Goal: Task Accomplishment & Management: Use online tool/utility

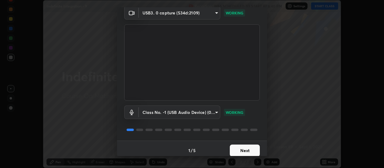
scroll to position [29, 0]
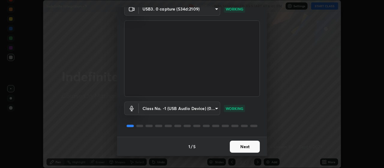
click at [235, 149] on button "Next" at bounding box center [245, 146] width 30 height 12
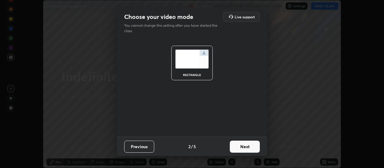
scroll to position [0, 0]
click at [237, 148] on button "Next" at bounding box center [245, 146] width 30 height 12
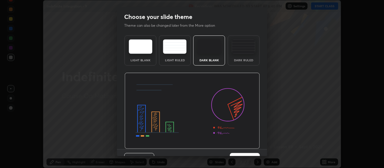
click at [237, 148] on img at bounding box center [192, 111] width 135 height 76
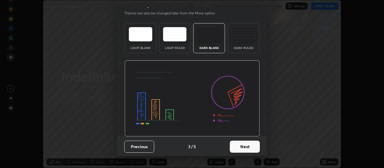
click at [237, 148] on button "Next" at bounding box center [245, 146] width 30 height 12
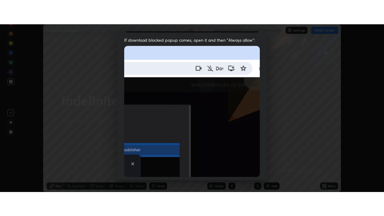
scroll to position [152, 0]
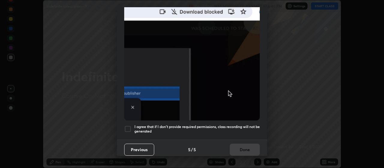
click at [129, 125] on div at bounding box center [127, 128] width 7 height 7
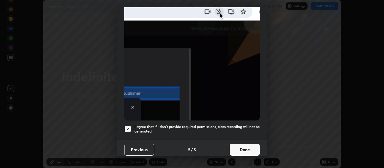
click at [239, 146] on button "Done" at bounding box center [245, 149] width 30 height 12
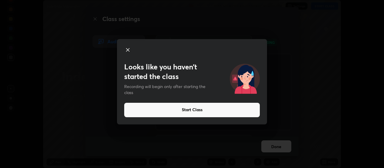
click at [182, 108] on button "Start Class" at bounding box center [192, 110] width 136 height 14
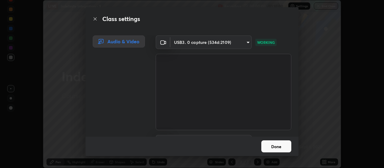
click at [267, 146] on button "Done" at bounding box center [276, 146] width 30 height 12
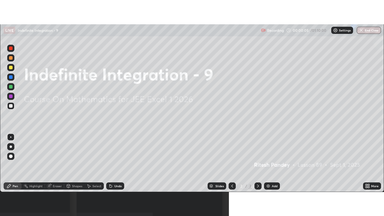
scroll to position [216, 384]
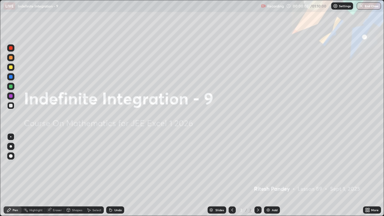
click at [272, 167] on div "Add" at bounding box center [275, 210] width 6 height 3
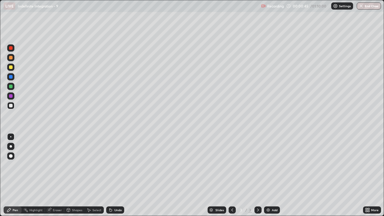
click at [13, 67] on div at bounding box center [10, 67] width 7 height 7
click at [11, 106] on div at bounding box center [11, 106] width 4 height 4
click at [55, 167] on div "Eraser" at bounding box center [57, 210] width 9 height 3
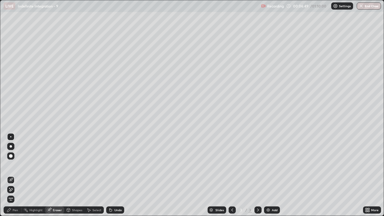
click at [12, 167] on div "Pen" at bounding box center [13, 209] width 18 height 7
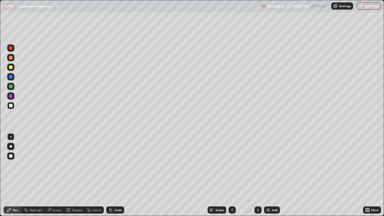
click at [270, 167] on img at bounding box center [268, 210] width 5 height 5
click at [12, 67] on div at bounding box center [11, 67] width 4 height 4
click at [118, 167] on div "Undo" at bounding box center [118, 210] width 8 height 3
click at [116, 167] on div "Undo" at bounding box center [118, 210] width 8 height 3
click at [116, 167] on div "Undo" at bounding box center [115, 209] width 18 height 7
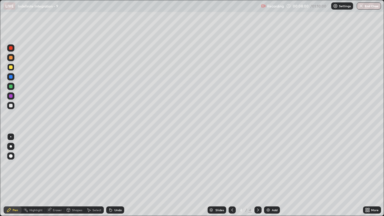
click at [116, 167] on div "Undo" at bounding box center [115, 209] width 18 height 7
click at [115, 167] on div "Undo" at bounding box center [115, 209] width 18 height 7
click at [118, 167] on div "Undo" at bounding box center [118, 210] width 8 height 3
click at [119, 167] on div "Undo" at bounding box center [118, 210] width 8 height 3
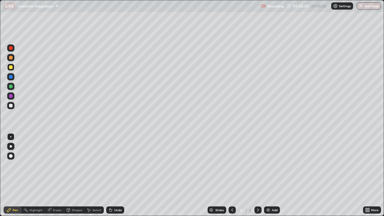
click at [119, 167] on div "Undo" at bounding box center [118, 210] width 8 height 3
click at [120, 167] on div "Undo" at bounding box center [118, 210] width 8 height 3
click at [10, 106] on div at bounding box center [11, 106] width 4 height 4
click at [271, 167] on div "Add" at bounding box center [272, 209] width 16 height 7
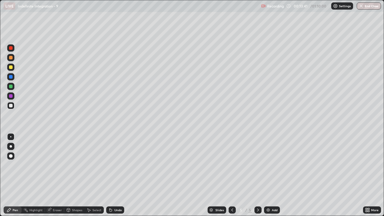
click at [11, 68] on div at bounding box center [11, 67] width 4 height 4
click at [110, 167] on icon at bounding box center [111, 210] width 2 height 2
click at [12, 107] on div at bounding box center [11, 106] width 4 height 4
click at [114, 167] on div "Undo" at bounding box center [118, 210] width 8 height 3
click at [118, 167] on div "Undo" at bounding box center [118, 210] width 8 height 3
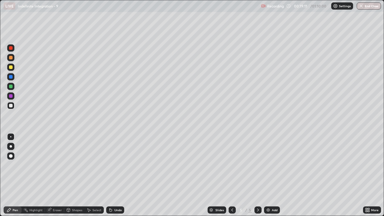
click at [117, 167] on div "Undo" at bounding box center [118, 210] width 8 height 3
click at [270, 167] on div "Add" at bounding box center [272, 209] width 16 height 7
click at [11, 68] on div at bounding box center [11, 67] width 4 height 4
click at [12, 107] on div at bounding box center [11, 106] width 4 height 4
click at [277, 167] on div "Add" at bounding box center [272, 209] width 16 height 7
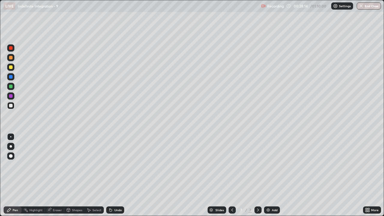
click at [11, 67] on div at bounding box center [11, 67] width 4 height 4
click at [113, 167] on div "Undo" at bounding box center [115, 209] width 18 height 7
click at [110, 167] on div "Undo" at bounding box center [115, 209] width 18 height 7
click at [9, 105] on div at bounding box center [11, 106] width 4 height 4
click at [273, 167] on div "Add" at bounding box center [275, 210] width 6 height 3
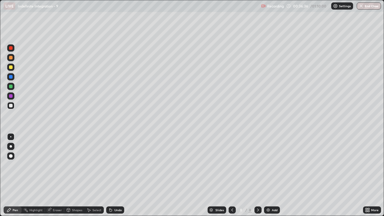
click at [11, 68] on div at bounding box center [11, 67] width 4 height 4
click at [12, 106] on div at bounding box center [11, 106] width 4 height 4
click at [4, 167] on div "Erase all" at bounding box center [11, 108] width 14 height 192
click at [114, 167] on div "Undo" at bounding box center [118, 210] width 8 height 3
click at [115, 167] on div "Undo" at bounding box center [118, 210] width 8 height 3
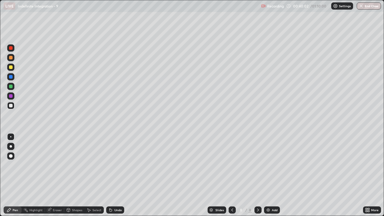
click at [115, 167] on div "Undo" at bounding box center [118, 210] width 8 height 3
click at [272, 167] on div "Add" at bounding box center [275, 210] width 6 height 3
click at [11, 68] on div at bounding box center [11, 67] width 4 height 4
click at [365, 8] on button "End Class" at bounding box center [369, 5] width 24 height 7
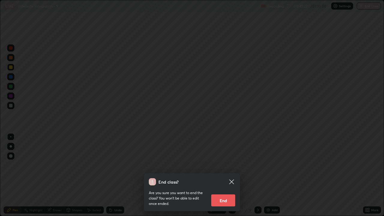
click at [231, 167] on button "End" at bounding box center [223, 200] width 24 height 12
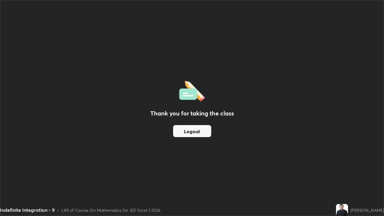
click at [209, 130] on button "Logout" at bounding box center [192, 131] width 38 height 12
